Goal: Task Accomplishment & Management: Use online tool/utility

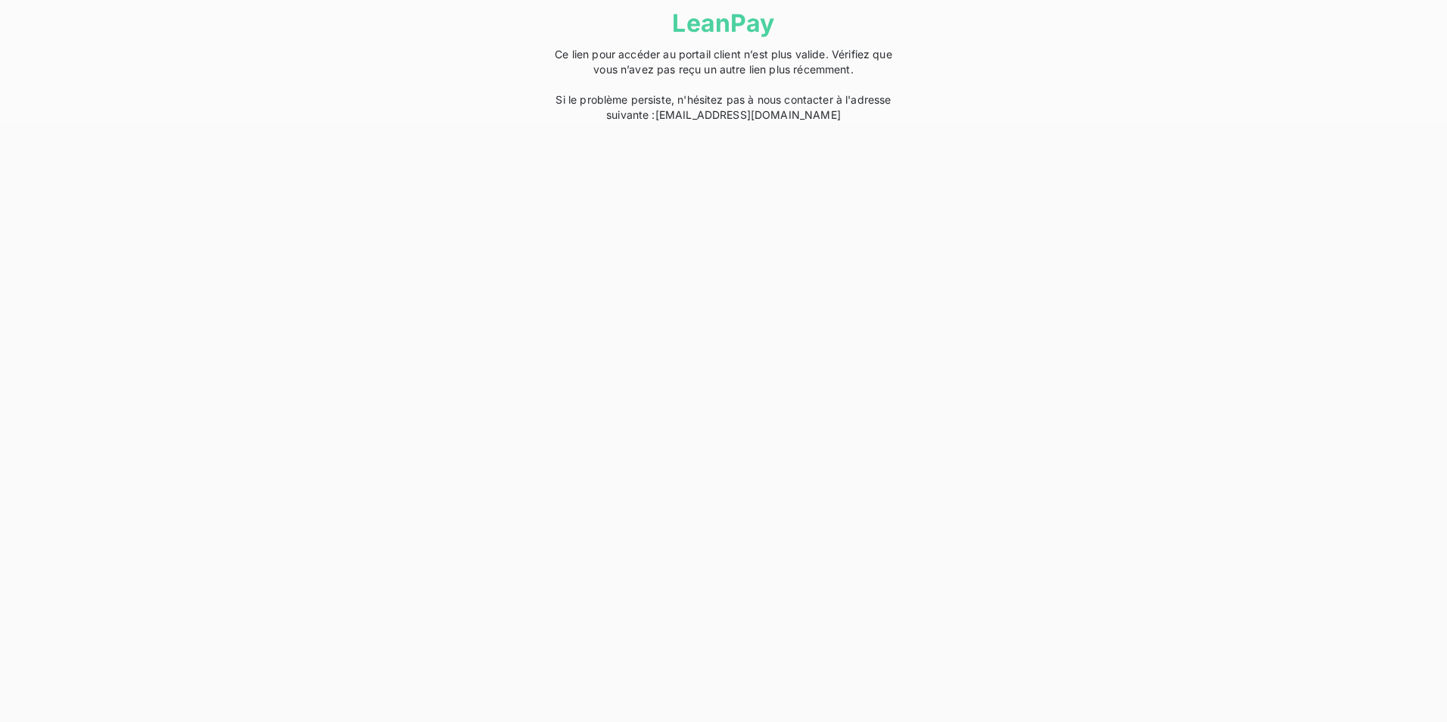
click at [1145, 123] on html "LeanPay Ce lien pour accéder au portail client n’est plus valide. Vérifiez que …" at bounding box center [723, 61] width 1447 height 123
click at [798, 106] on div "LeanPay Ce lien pour accéder au portail client n’est plus valide. Vérifiez que …" at bounding box center [723, 61] width 378 height 123
